Goal: Task Accomplishment & Management: Use online tool/utility

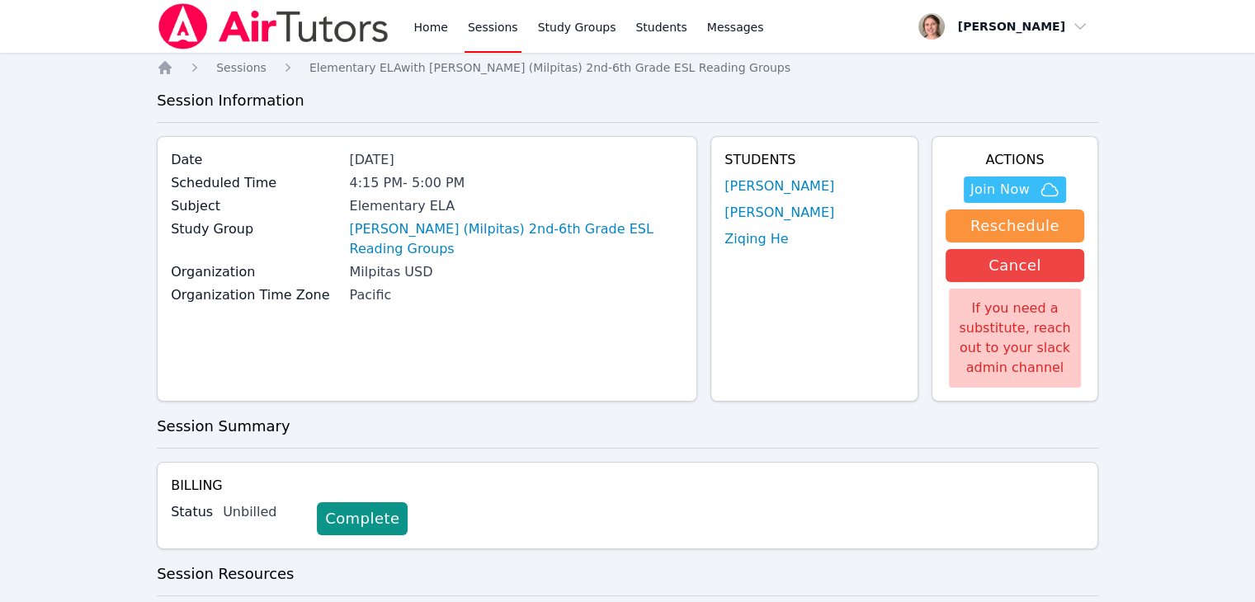
scroll to position [211, 0]
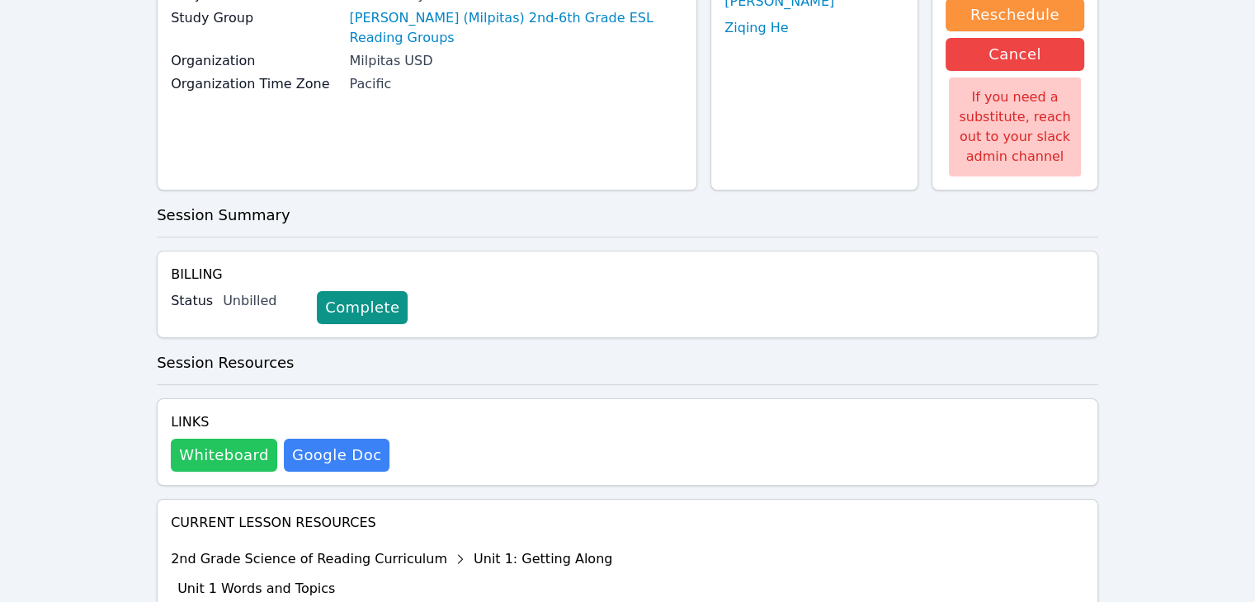
click at [218, 459] on button "Whiteboard" at bounding box center [224, 455] width 106 height 33
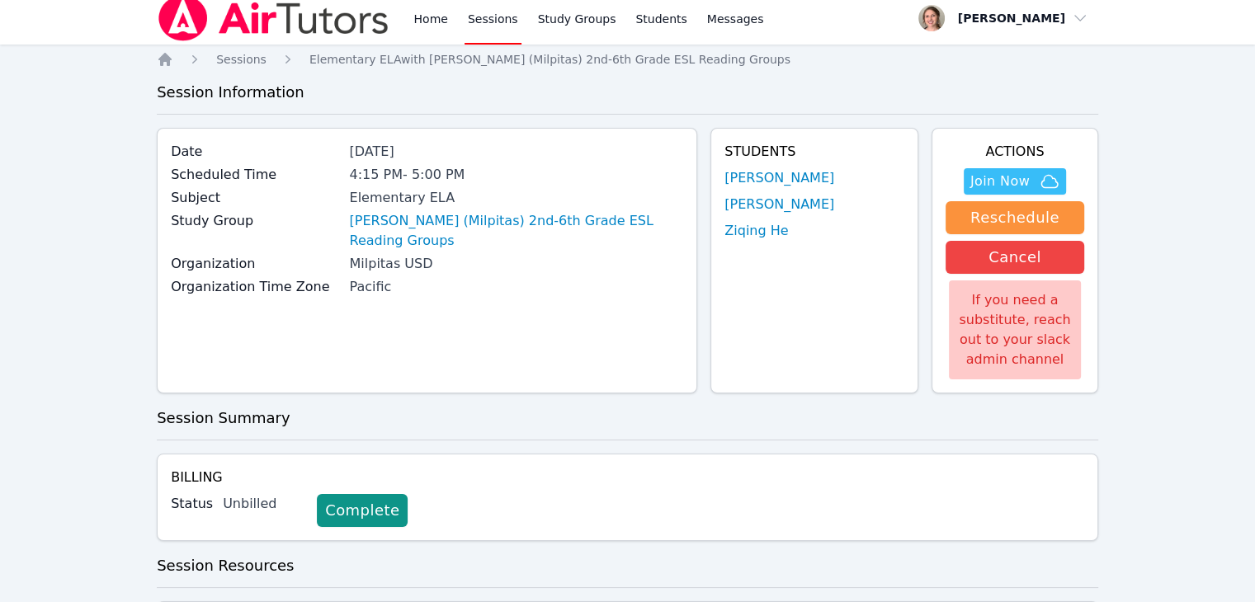
scroll to position [7, 0]
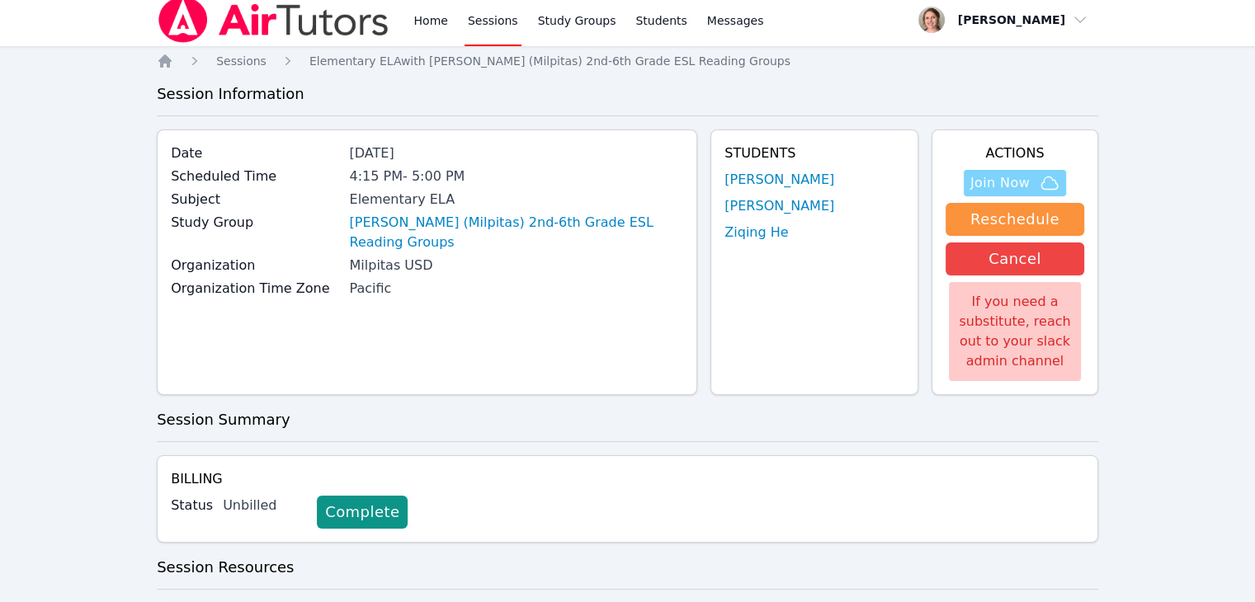
click at [1001, 188] on span "Join Now" at bounding box center [999, 183] width 59 height 20
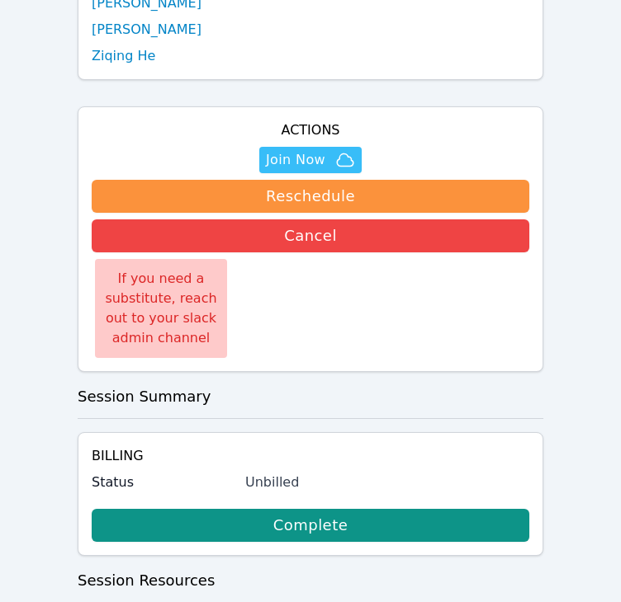
scroll to position [0, 0]
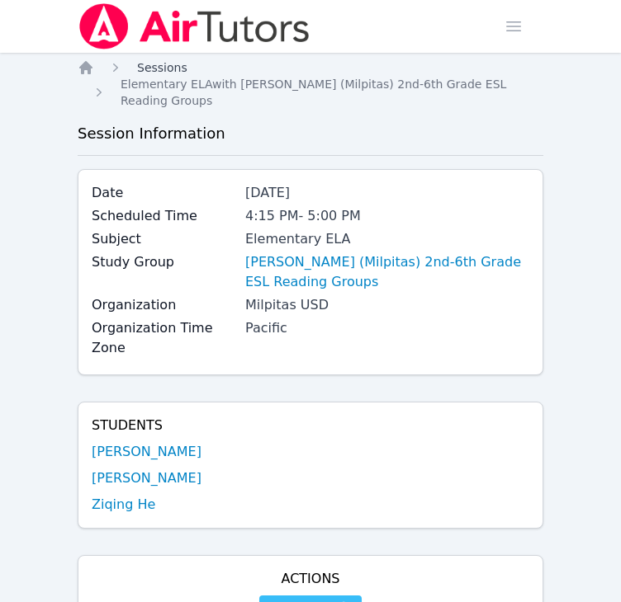
click at [163, 68] on span "Sessions" at bounding box center [162, 67] width 50 height 13
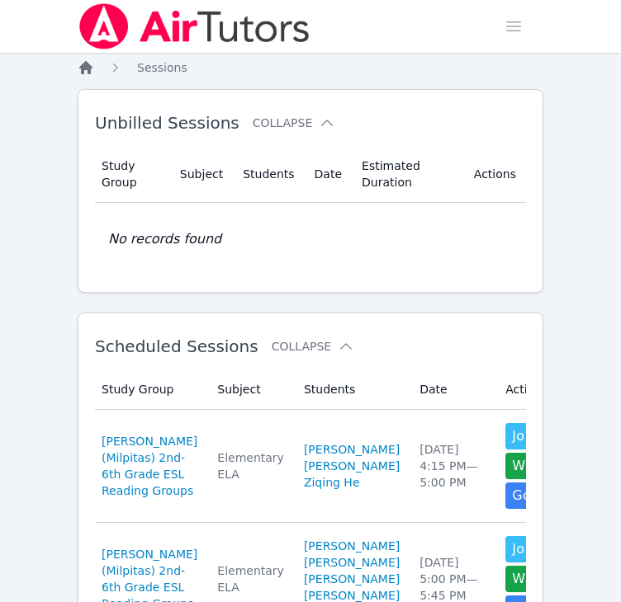
click at [83, 68] on icon "Breadcrumb" at bounding box center [85, 67] width 13 height 13
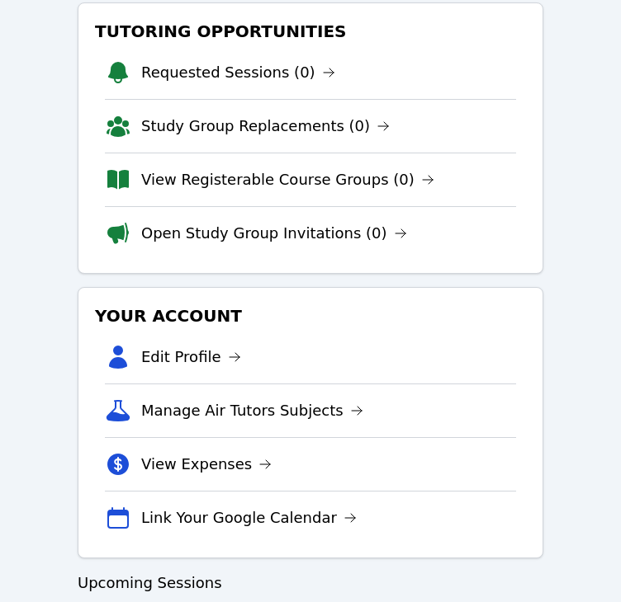
scroll to position [261, 0]
click at [304, 171] on link "View Registerable Course Groups (0)" at bounding box center [287, 179] width 293 height 23
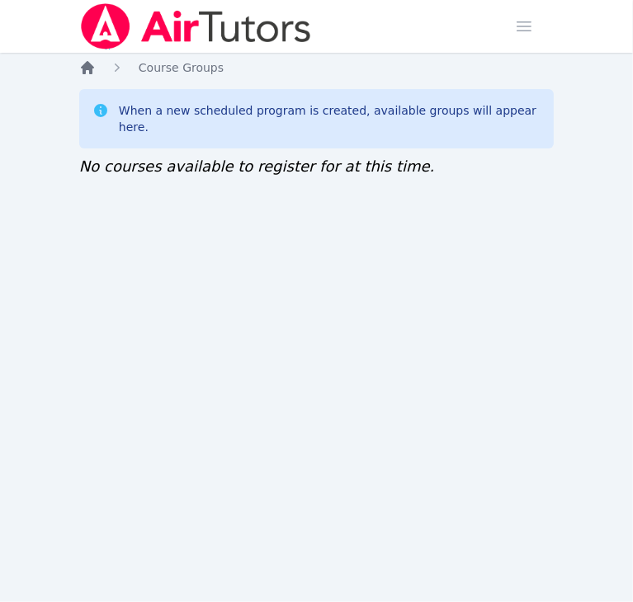
click at [88, 73] on icon "Breadcrumb" at bounding box center [87, 67] width 17 height 17
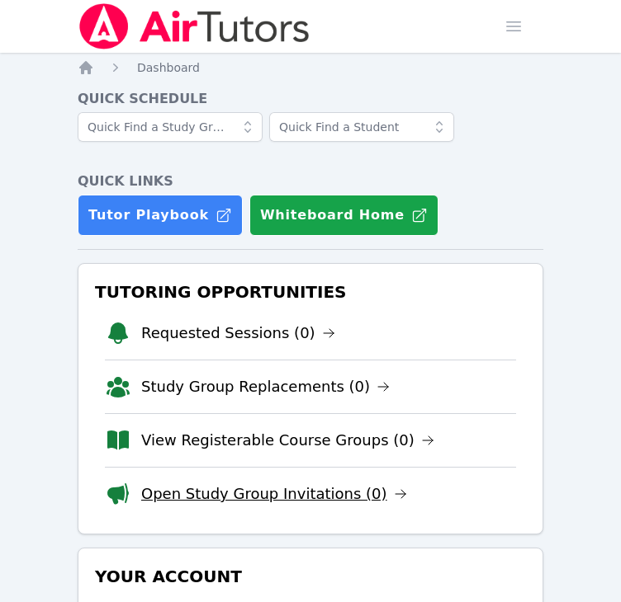
click at [202, 500] on link "Open Study Group Invitations (0)" at bounding box center [274, 494] width 266 height 23
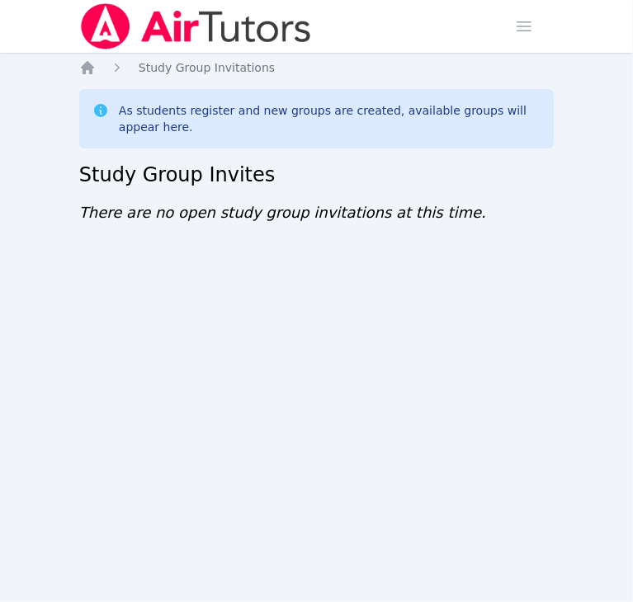
click at [87, 77] on div "Home Study Group Invitations As students register and new groups are created, a…" at bounding box center [316, 158] width 474 height 198
click at [91, 65] on icon "Breadcrumb" at bounding box center [87, 67] width 13 height 13
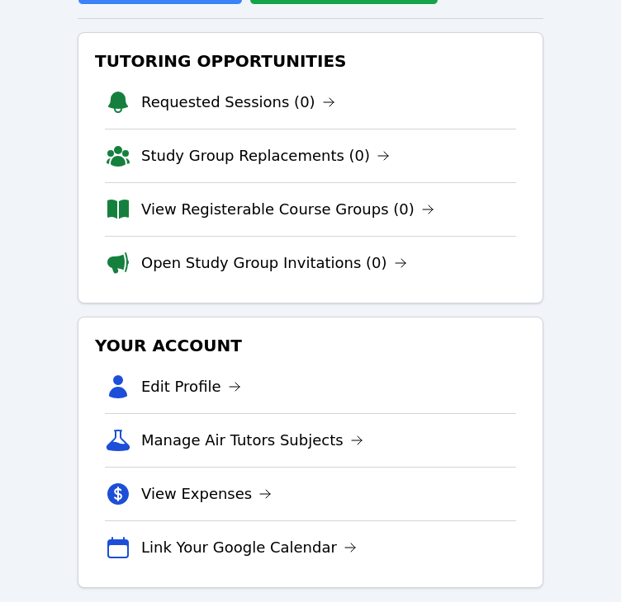
scroll to position [234, 0]
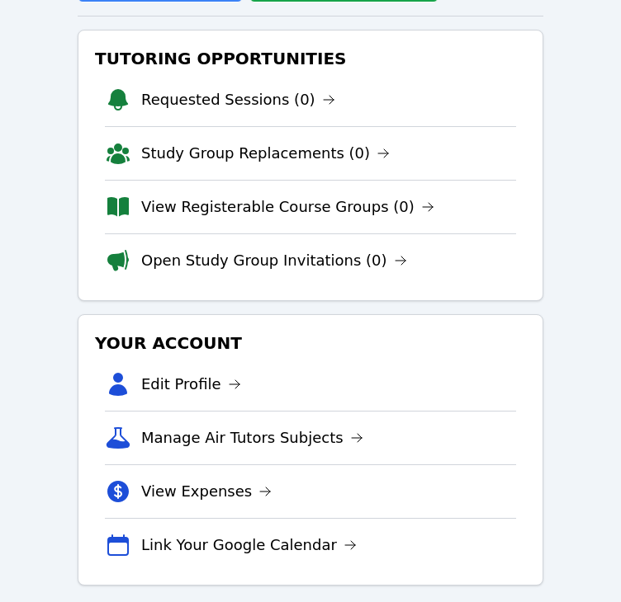
click at [183, 253] on link "Open Study Group Invitations (0)" at bounding box center [274, 260] width 266 height 23
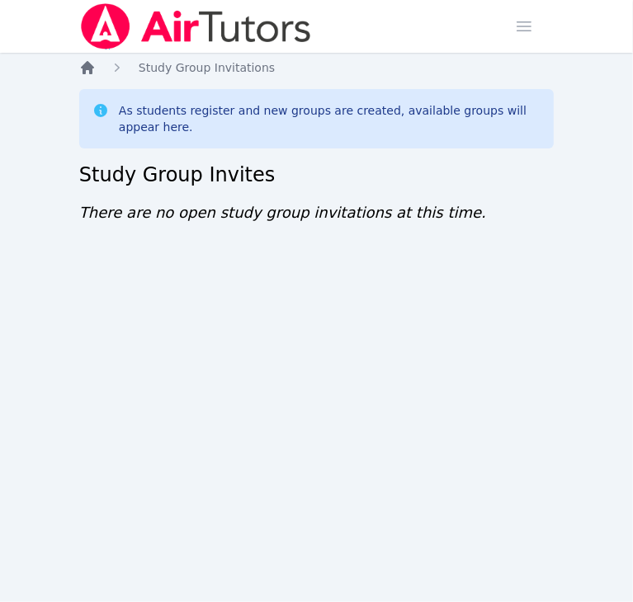
click at [92, 68] on icon "Breadcrumb" at bounding box center [87, 67] width 13 height 13
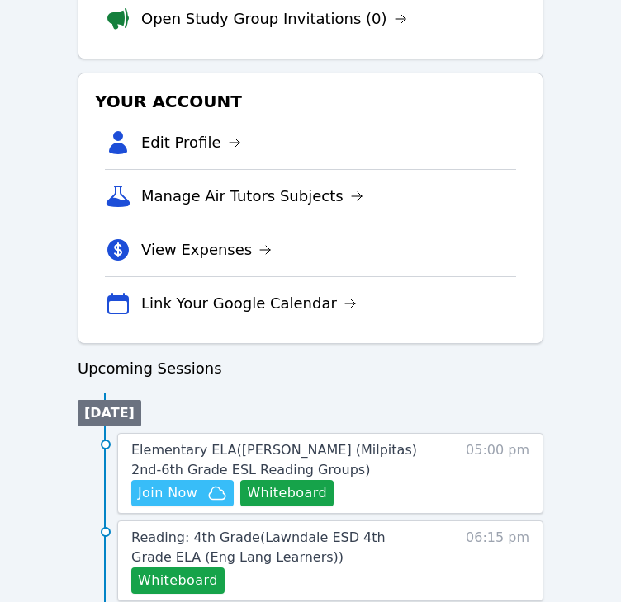
scroll to position [620, 0]
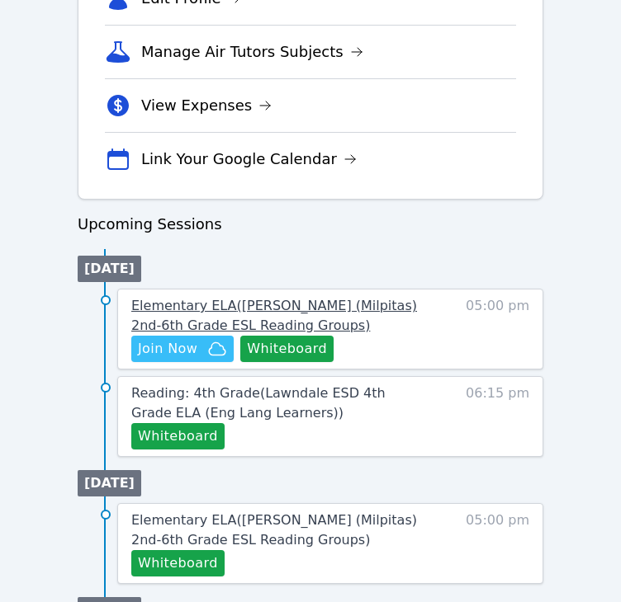
click at [406, 304] on span "Elementary ELA ( [PERSON_NAME] (Milpitas) 2nd-6th Grade ESL Reading Groups )" at bounding box center [273, 315] width 285 height 35
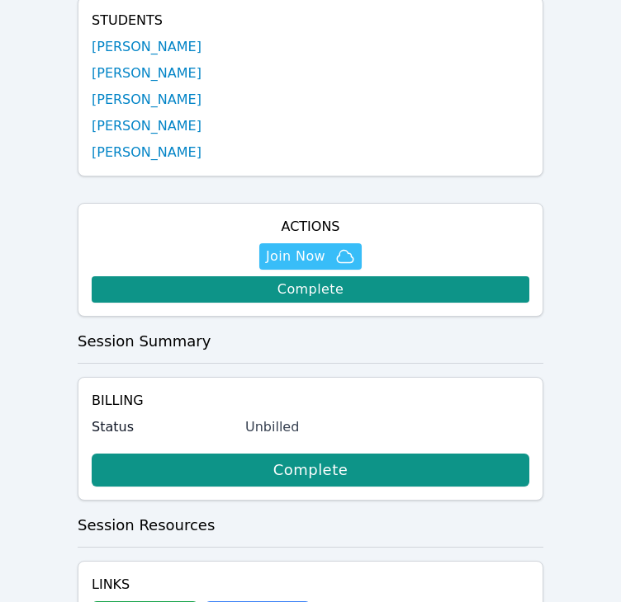
scroll to position [406, 0]
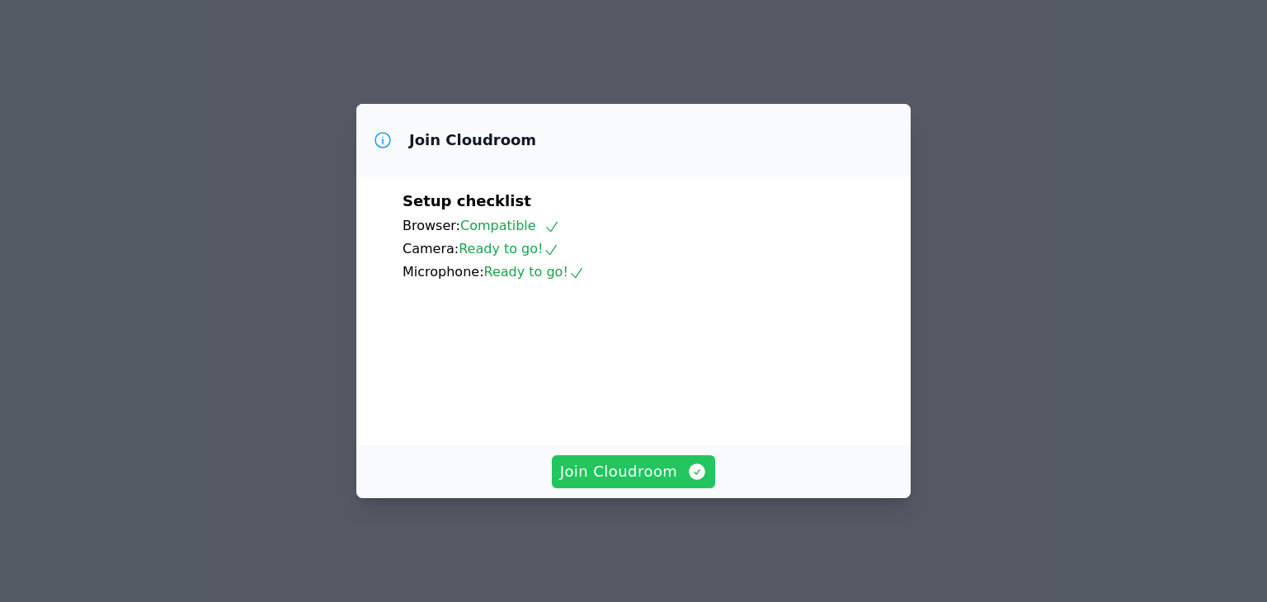
click at [663, 484] on span "Join Cloudroom" at bounding box center [634, 471] width 148 height 23
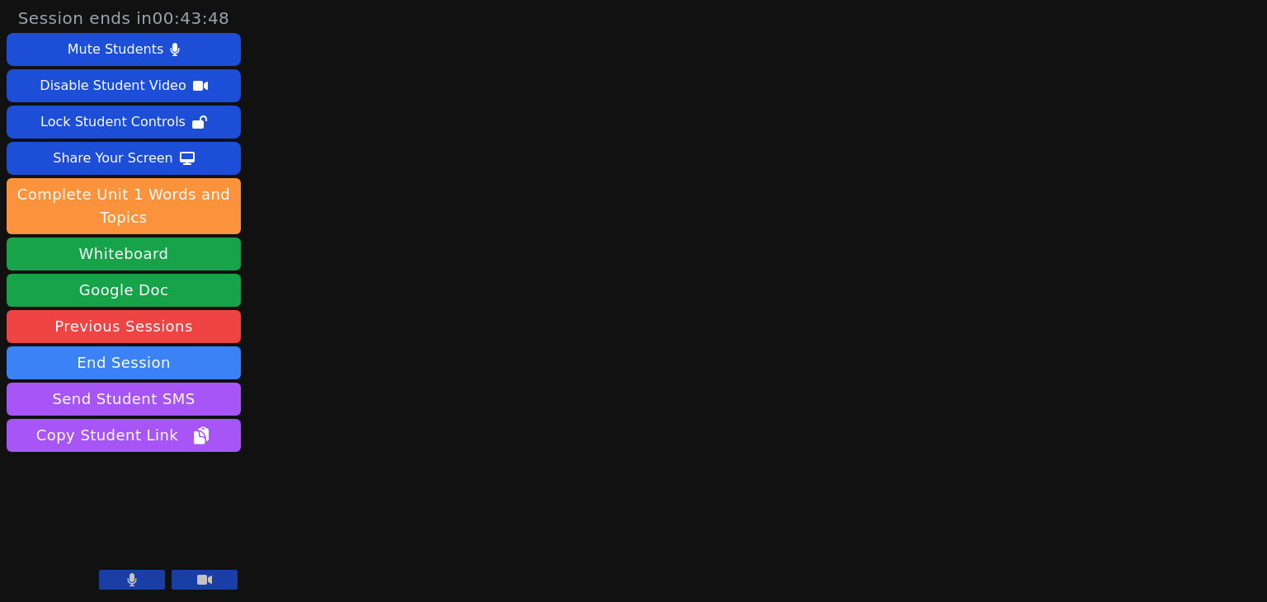
click at [135, 581] on icon at bounding box center [132, 579] width 9 height 13
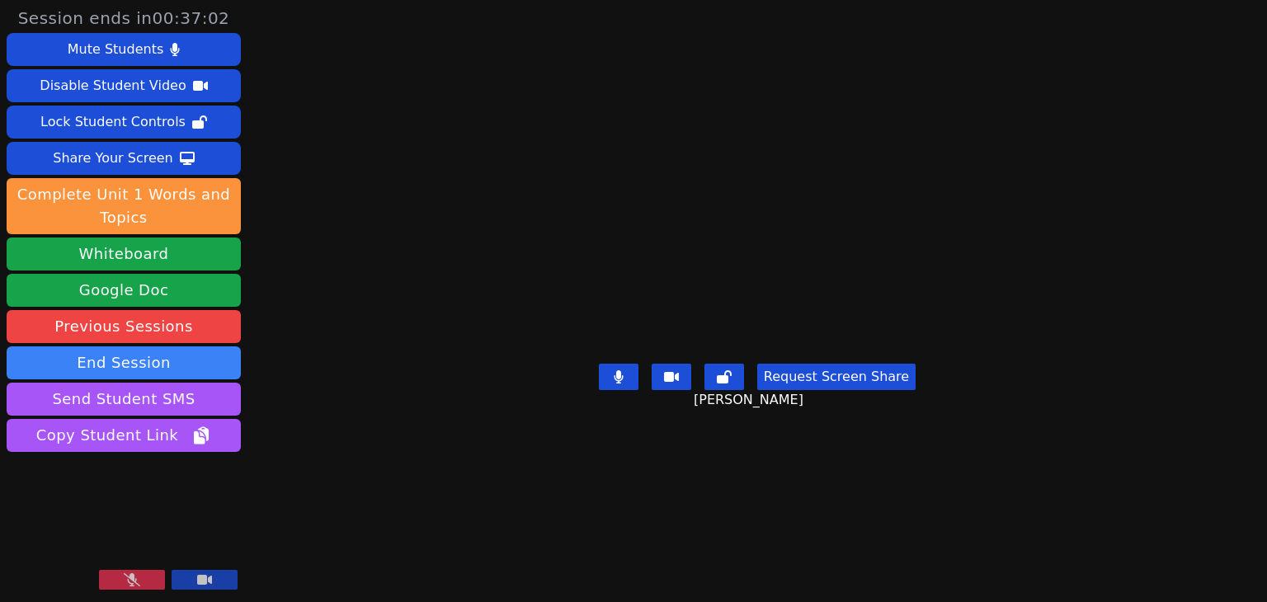
click at [117, 592] on video at bounding box center [124, 530] width 234 height 132
click at [131, 586] on icon at bounding box center [132, 579] width 17 height 13
click at [1239, 163] on div "Session ends in 00:33:34 Mute Students Disable Student Video Lock Student Contr…" at bounding box center [633, 301] width 1267 height 602
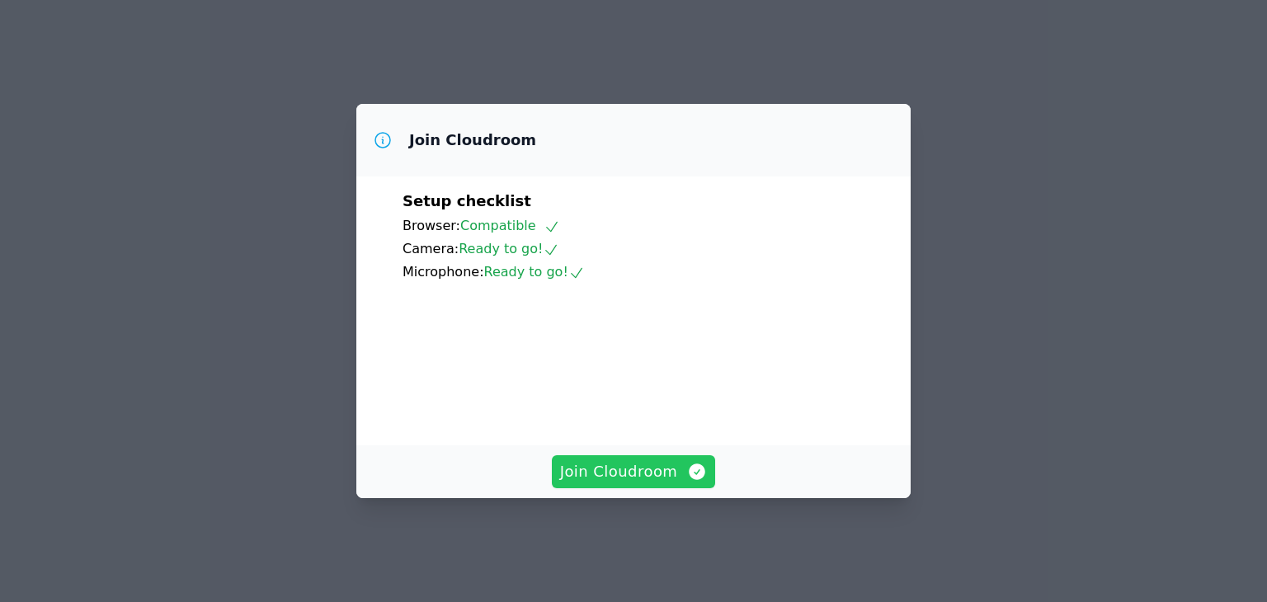
click at [606, 484] on span "Join Cloudroom" at bounding box center [634, 471] width 148 height 23
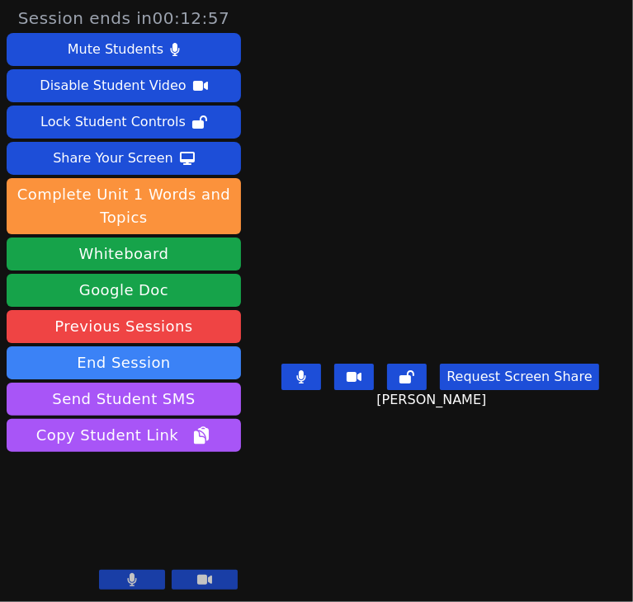
click at [497, 78] on main "[PERSON_NAME] Request Screen Share [PERSON_NAME]" at bounding box center [441, 301] width 340 height 602
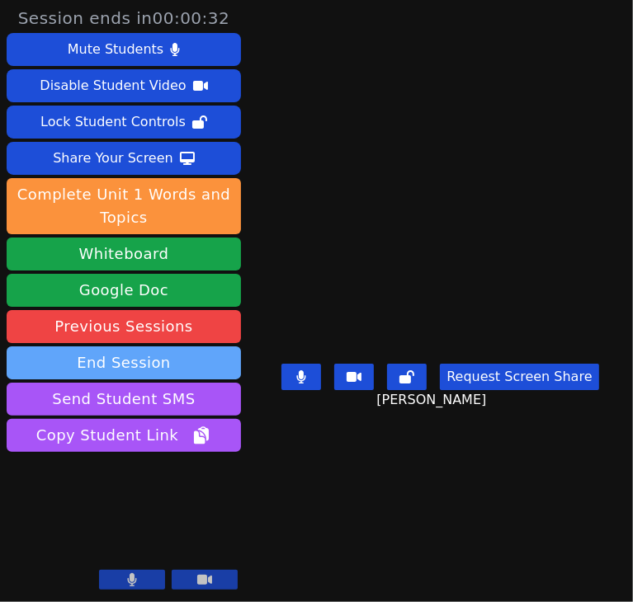
click at [140, 354] on button "End Session" at bounding box center [124, 363] width 234 height 33
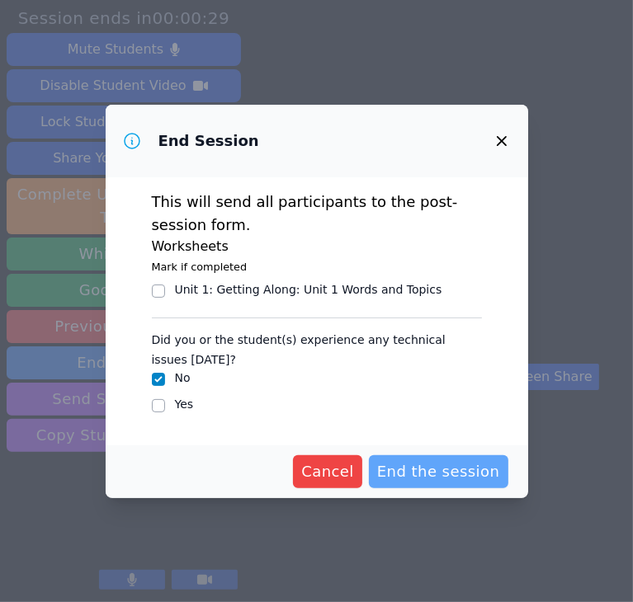
click at [432, 474] on span "End the session" at bounding box center [438, 471] width 123 height 23
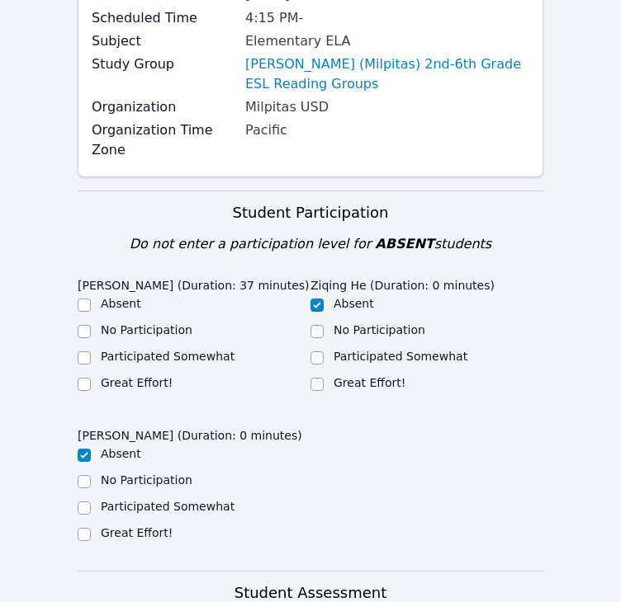
scroll to position [327, 0]
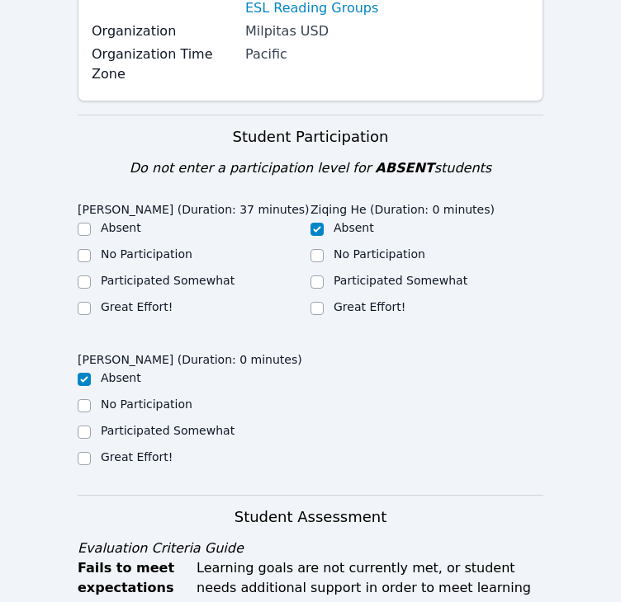
click at [114, 278] on ul "Absent No Participation Participated Somewhat Great Effort!" at bounding box center [194, 268] width 233 height 99
click at [126, 300] on label "Great Effort!" at bounding box center [137, 306] width 72 height 13
click at [91, 302] on input "Great Effort!" at bounding box center [84, 308] width 13 height 13
checkbox input "true"
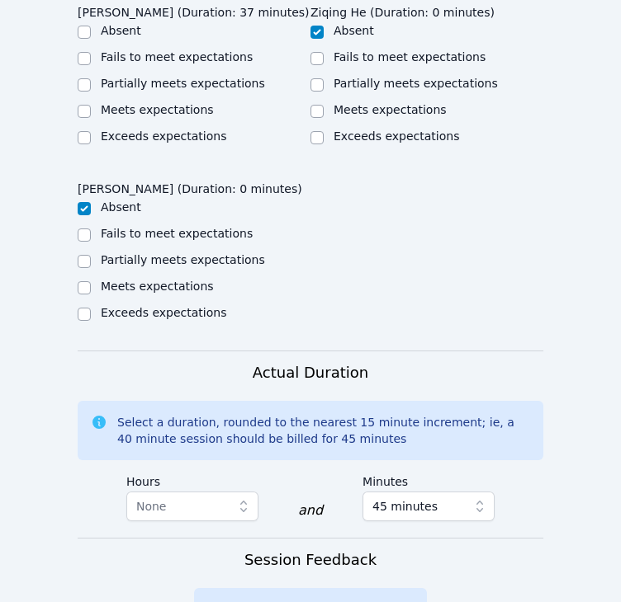
scroll to position [1168, 0]
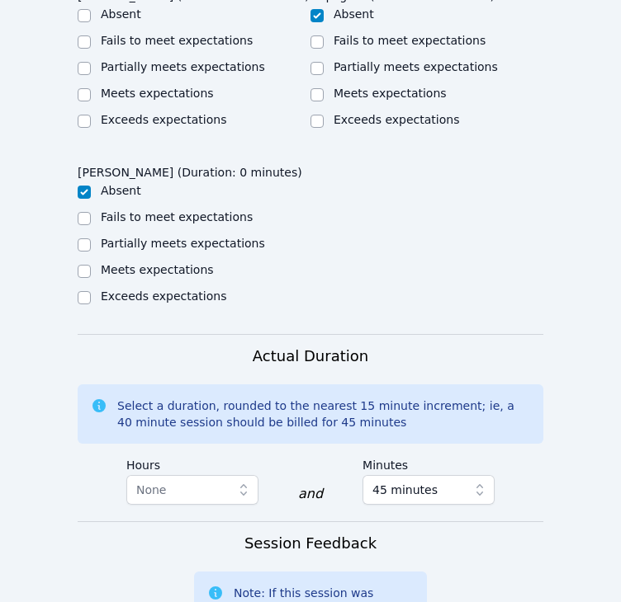
click at [169, 87] on label "Meets expectations" at bounding box center [157, 93] width 113 height 13
click at [91, 88] on input "Meets expectations" at bounding box center [84, 94] width 13 height 13
checkbox input "true"
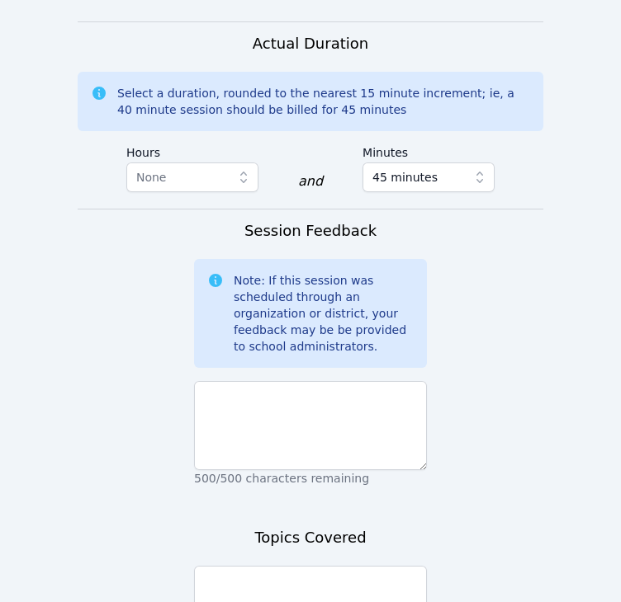
scroll to position [1482, 0]
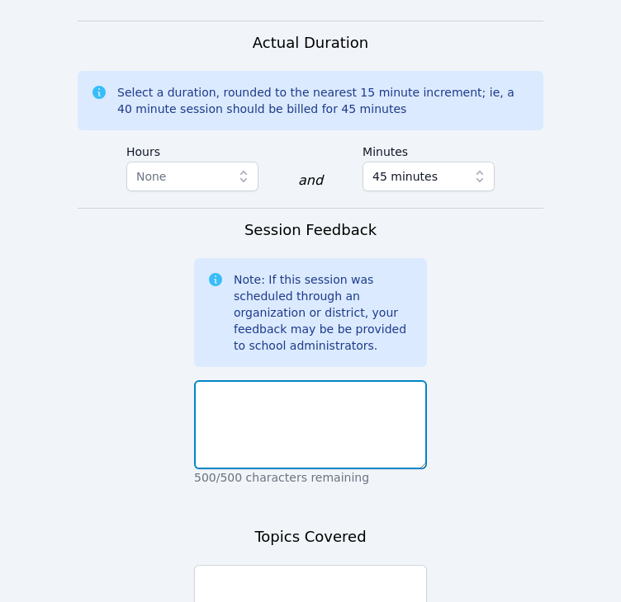
click at [323, 409] on textarea at bounding box center [310, 424] width 233 height 89
type textarea "J"
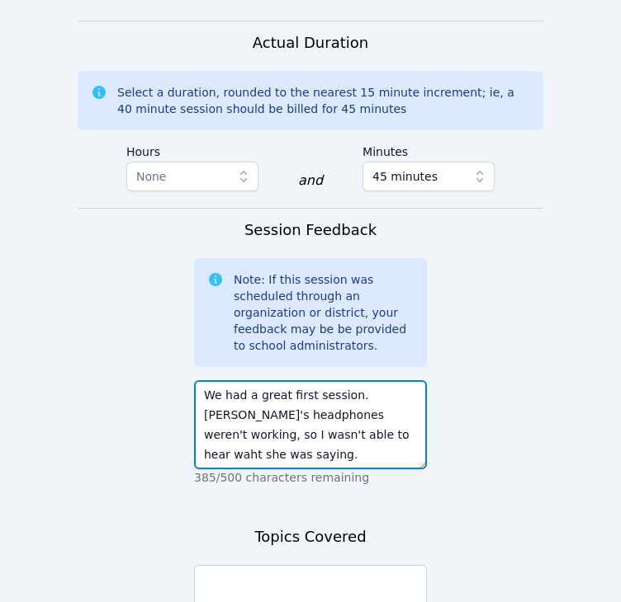
click at [290, 394] on textarea "We had a great first session. [PERSON_NAME]'s headphones weren't working, so I …" at bounding box center [310, 424] width 233 height 89
click at [283, 394] on textarea "We had a great first session. [PERSON_NAME]'s headphones weren't working, so I …" at bounding box center [310, 424] width 233 height 89
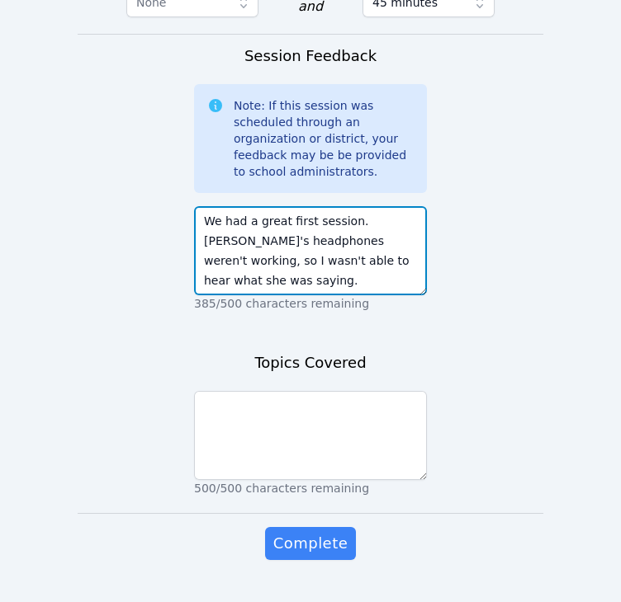
type textarea "We had a great first session. [PERSON_NAME]'s headphones weren't working, so I …"
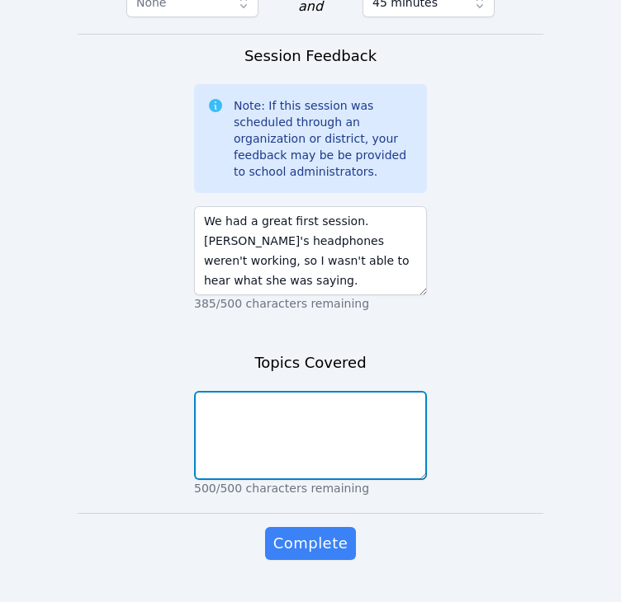
click at [327, 402] on textarea at bounding box center [310, 435] width 233 height 89
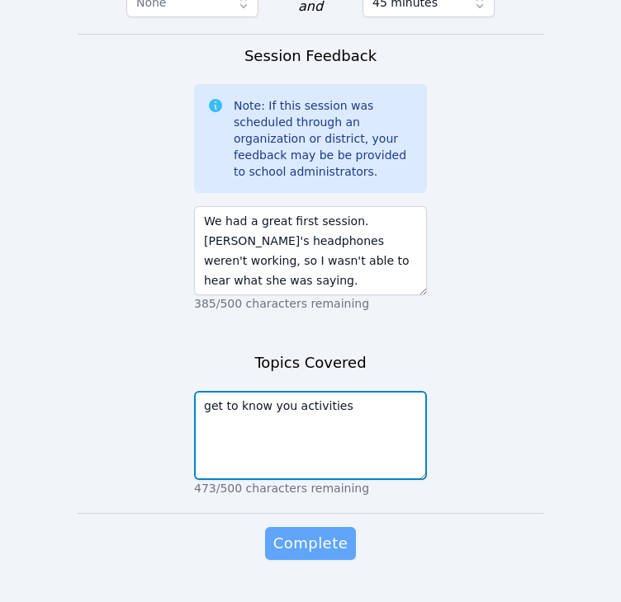
type textarea "get to know you activities"
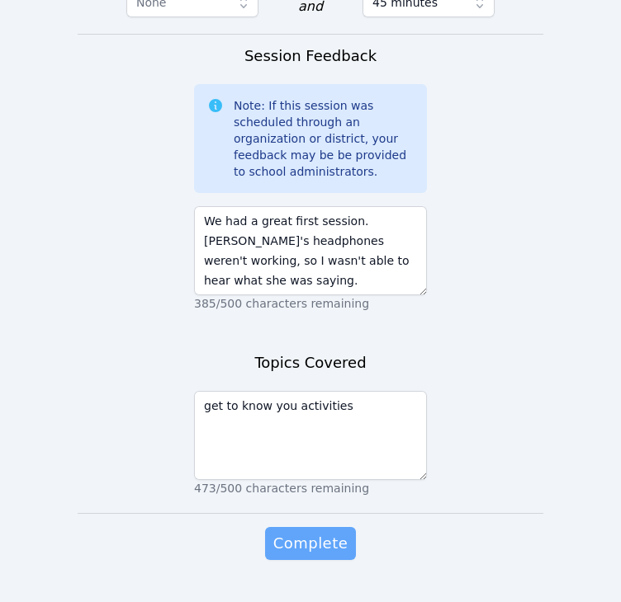
click at [301, 532] on span "Complete" at bounding box center [310, 543] width 74 height 23
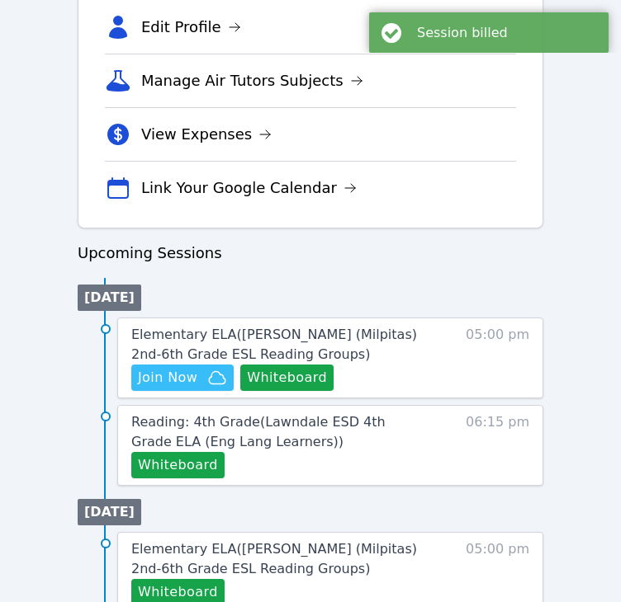
scroll to position [594, 0]
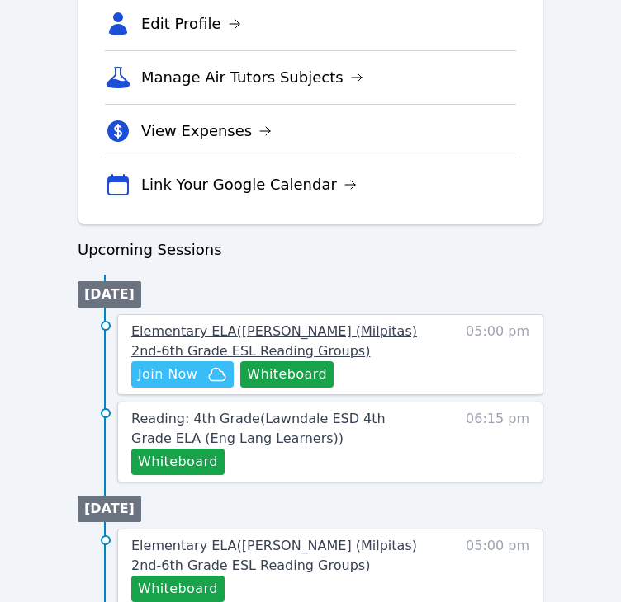
click at [294, 337] on span "Elementary ELA ( [PERSON_NAME] (Milpitas) 2nd-6th Grade ESL Reading Groups )" at bounding box center [273, 340] width 285 height 35
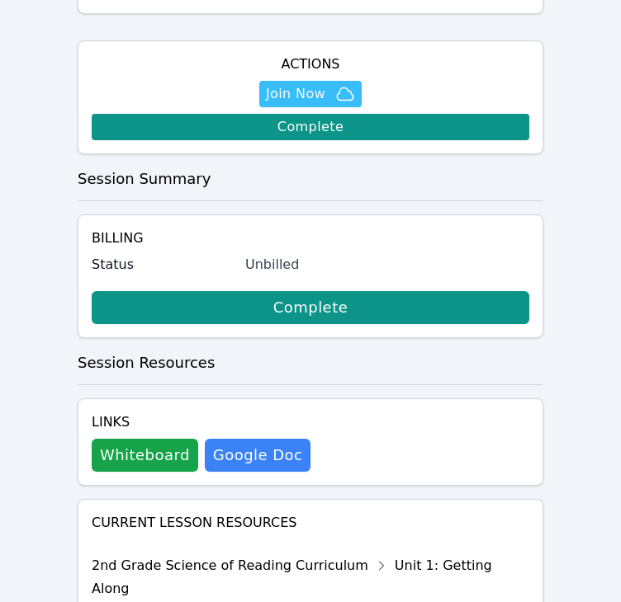
scroll to position [569, 0]
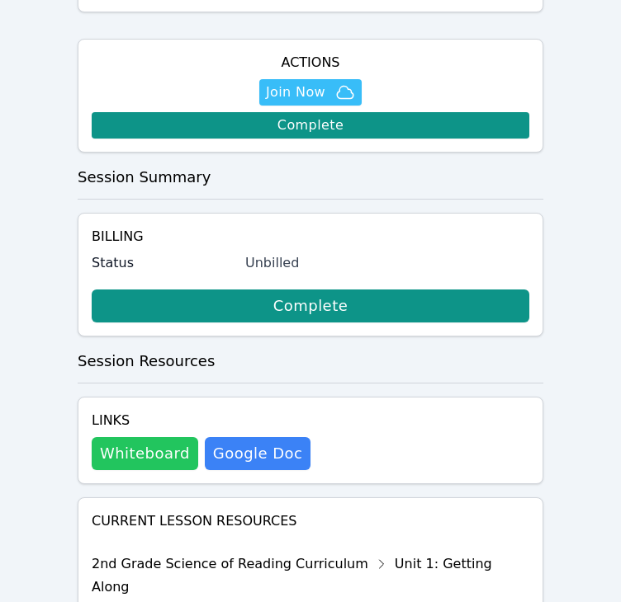
click at [139, 437] on button "Whiteboard" at bounding box center [145, 453] width 106 height 33
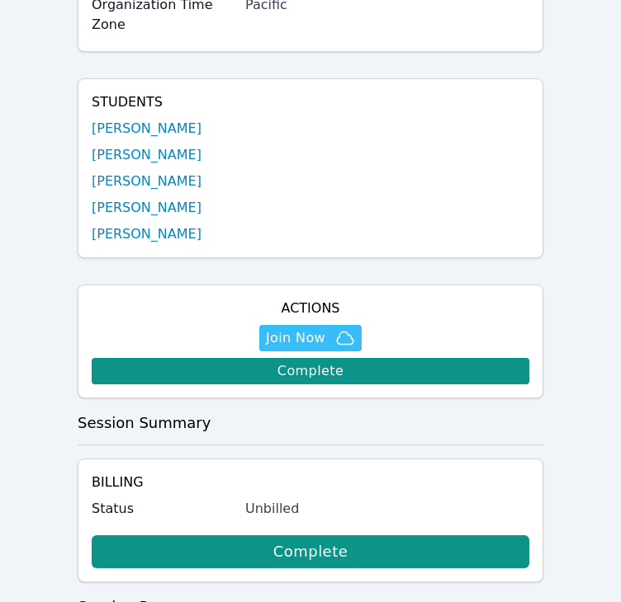
scroll to position [325, 0]
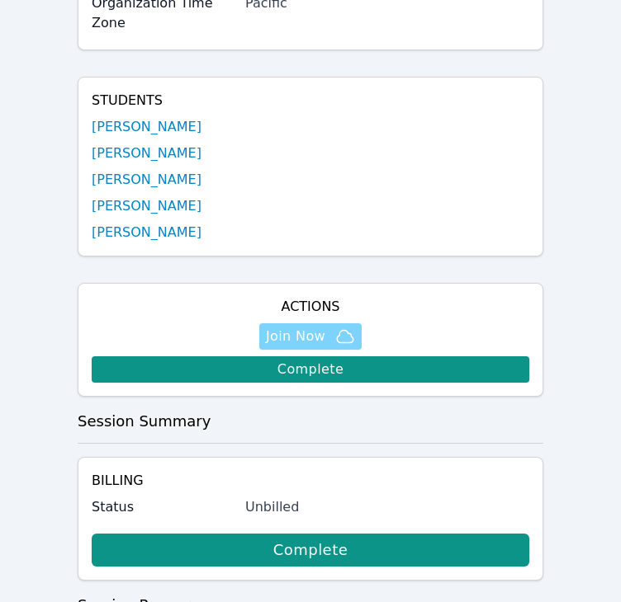
click at [295, 327] on span "Join Now" at bounding box center [295, 337] width 59 height 20
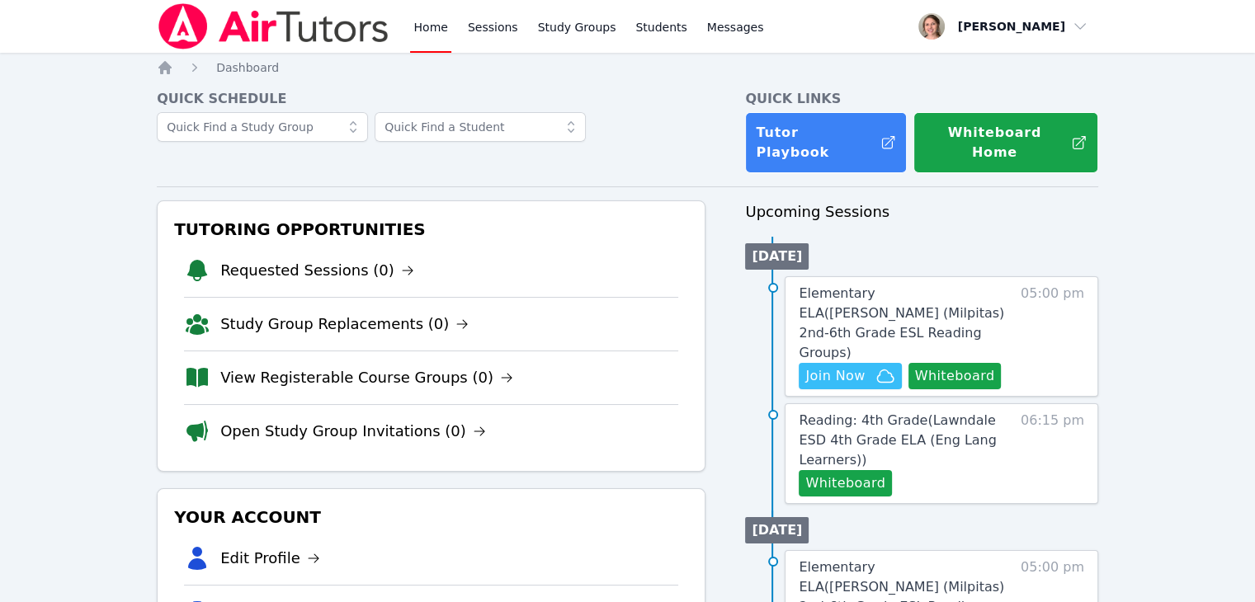
scroll to position [10, 0]
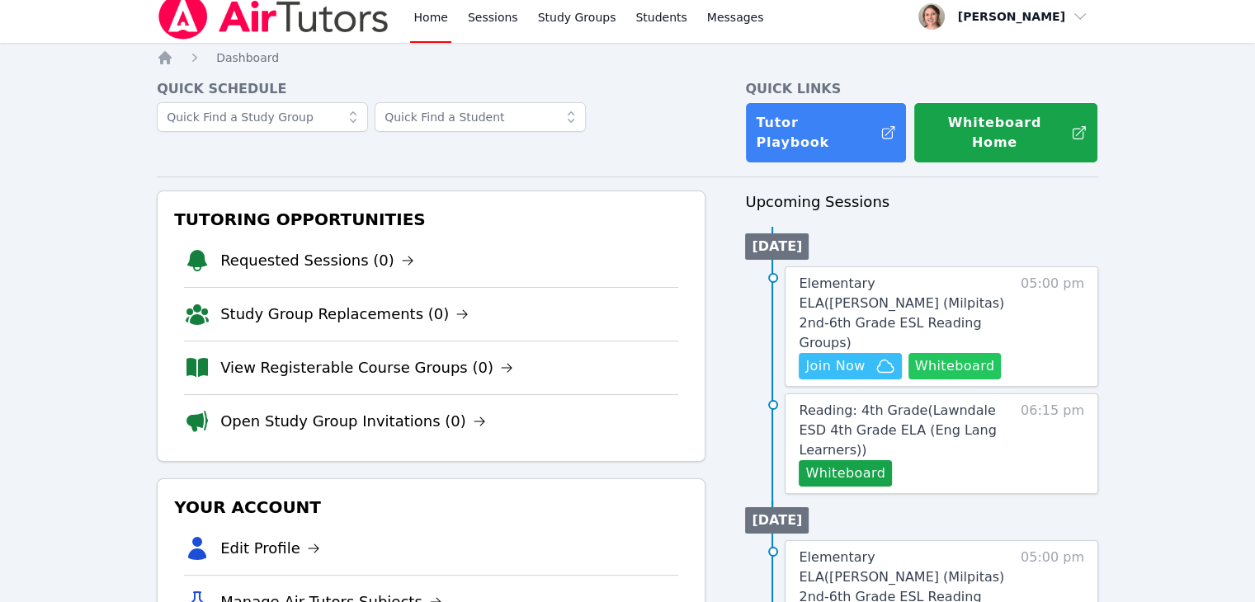
click at [947, 353] on button "Whiteboard" at bounding box center [954, 366] width 93 height 26
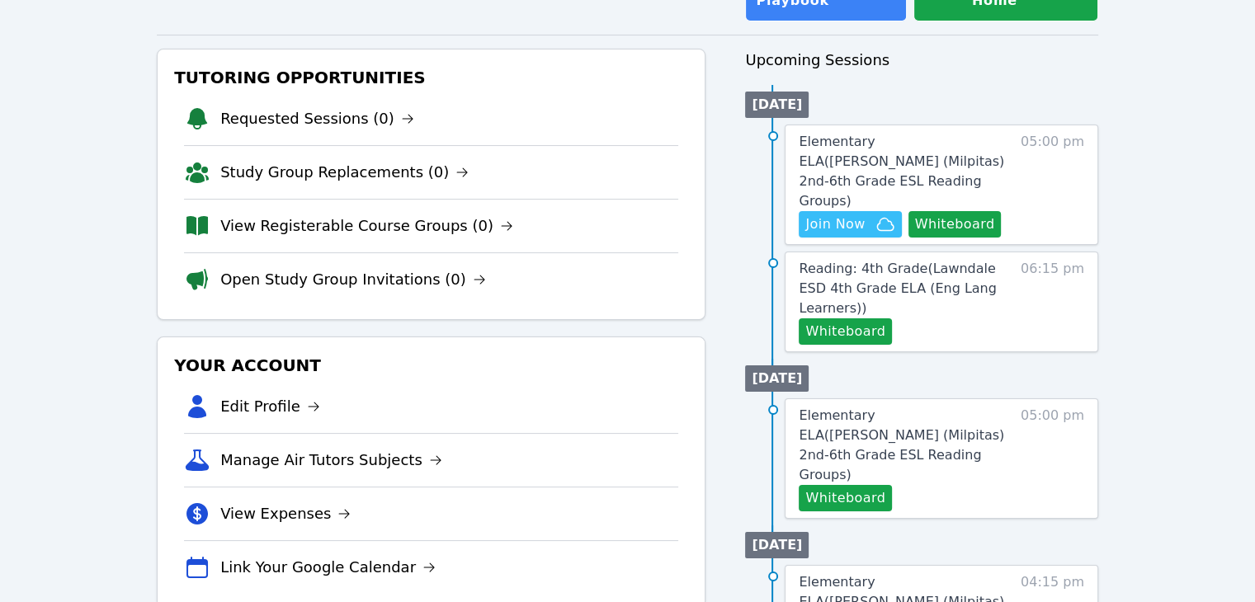
scroll to position [151, 0]
click at [907, 134] on span "Elementary ELA ( Curtner (Milpitas) 2nd-6th Grade ESL Reading Groups )" at bounding box center [901, 171] width 205 height 75
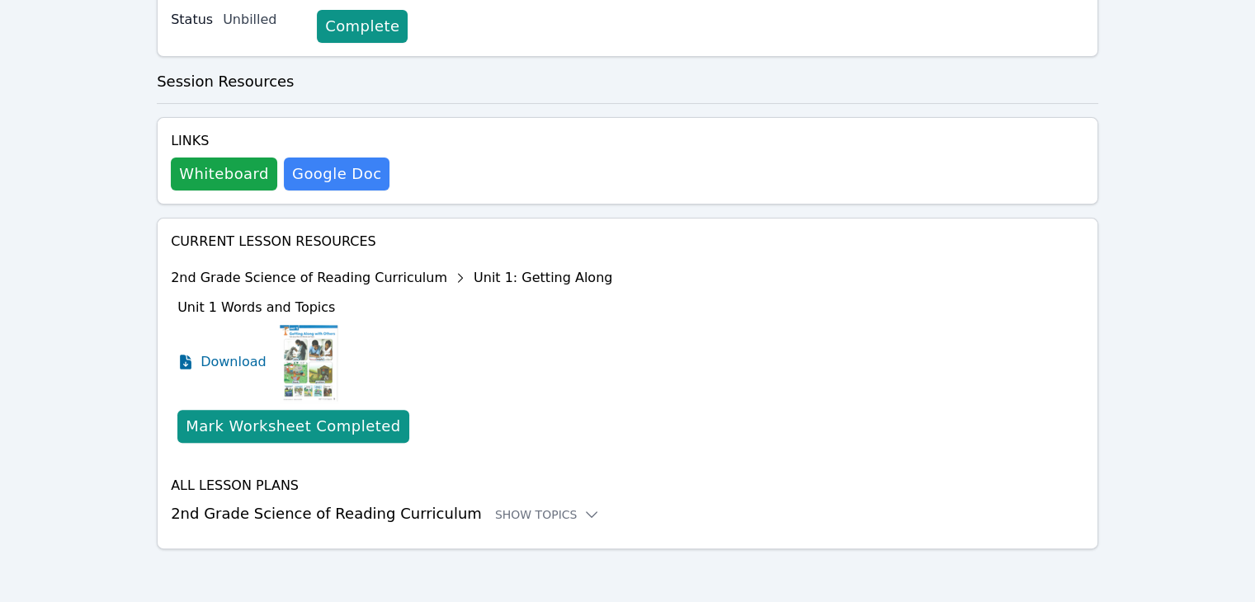
scroll to position [405, 0]
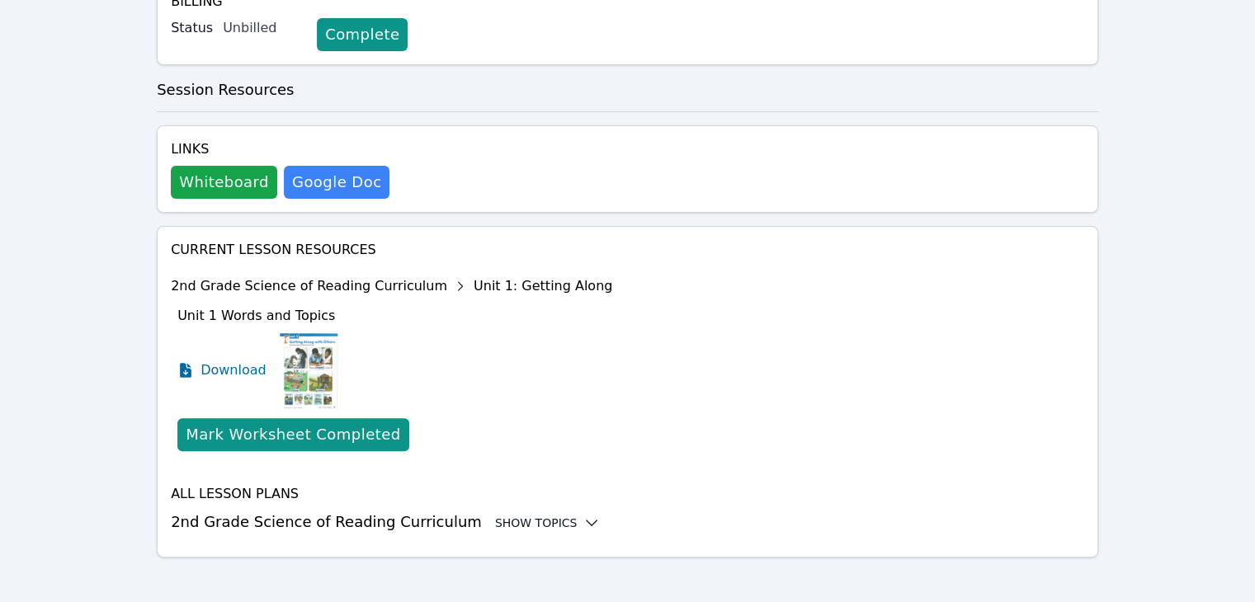
click at [502, 515] on div "Show Topics" at bounding box center [548, 523] width 106 height 17
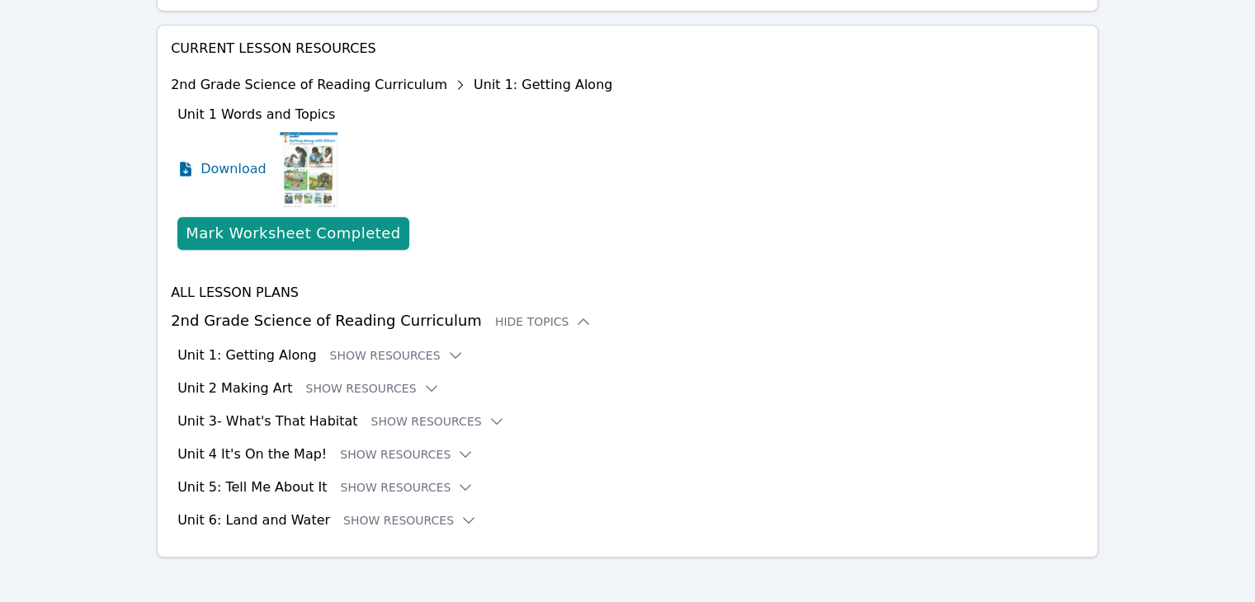
click at [251, 361] on div "All Lesson Plans 2nd Grade Science of Reading Curriculum Hide Topics Unit 1: Ge…" at bounding box center [627, 407] width 913 height 248
click at [331, 349] on button "Show Resources" at bounding box center [397, 355] width 134 height 17
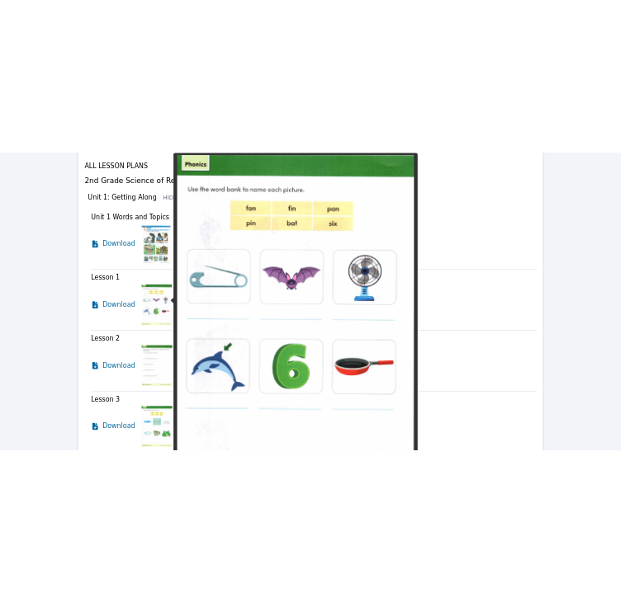
scroll to position [874, 0]
